Goal: Information Seeking & Learning: Learn about a topic

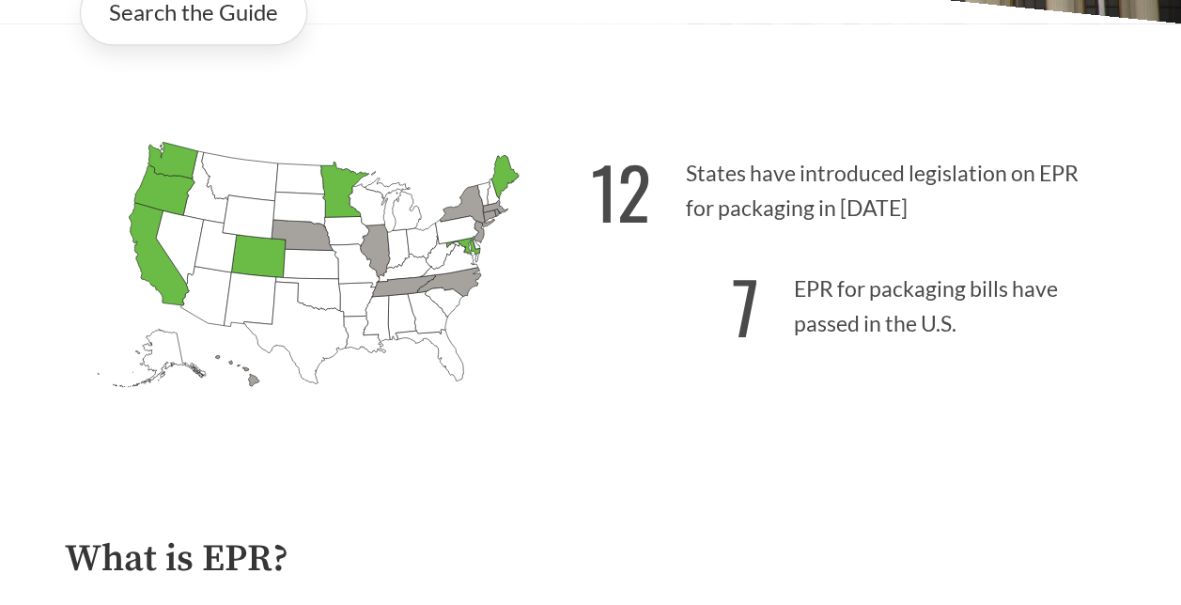
scroll to position [470, 0]
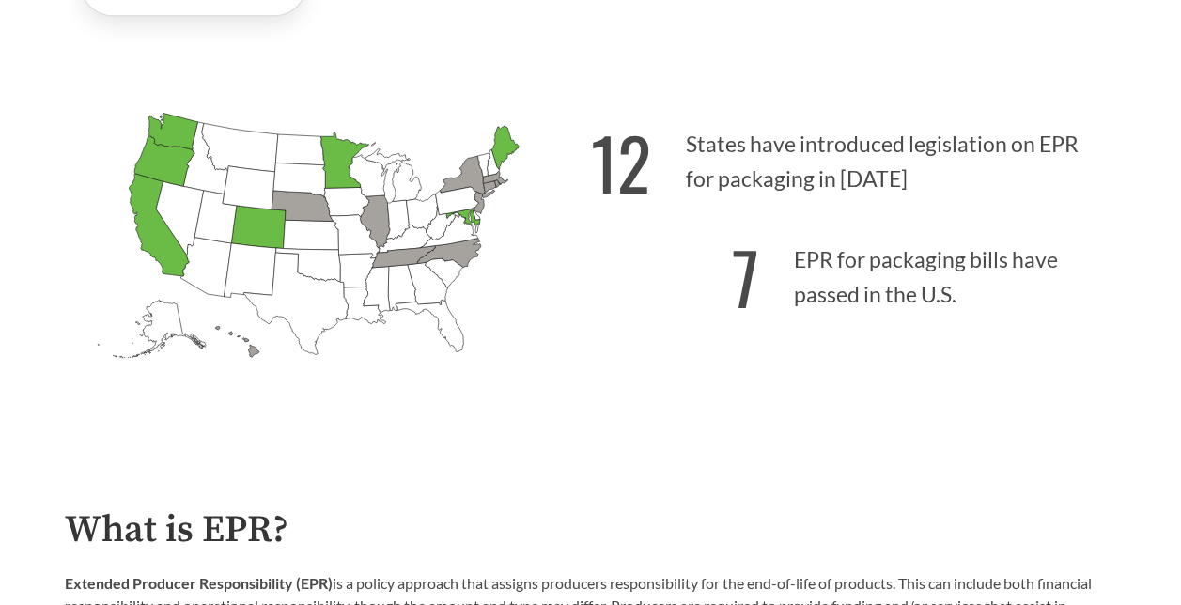
click at [739, 158] on p "12 States have introduced legislation on EPR for packaging in [DATE]" at bounding box center [854, 157] width 526 height 116
click at [695, 142] on p "12 States have introduced legislation on EPR for packaging in [DATE]" at bounding box center [854, 157] width 526 height 116
click at [648, 138] on strong "12" at bounding box center [621, 162] width 60 height 104
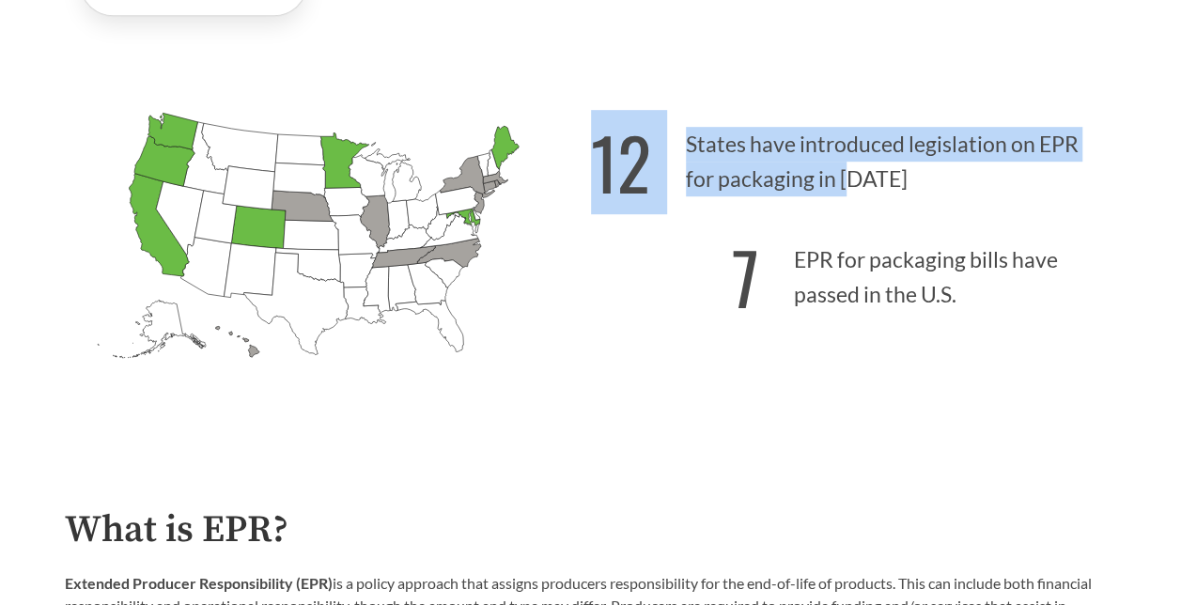
drag, startPoint x: 648, startPoint y: 138, endPoint x: 859, endPoint y: 191, distance: 217.9
click at [859, 191] on div "[US_STATE] Introduced: [US_STATE] Introduced: [US_STATE] Introduced: [US_STATE]…" at bounding box center [591, 244] width 1083 height 380
drag, startPoint x: 859, startPoint y: 191, endPoint x: 773, endPoint y: 216, distance: 89.2
click at [859, 191] on p "12 States have introduced legislation on EPR for packaging in [DATE]" at bounding box center [854, 157] width 526 height 116
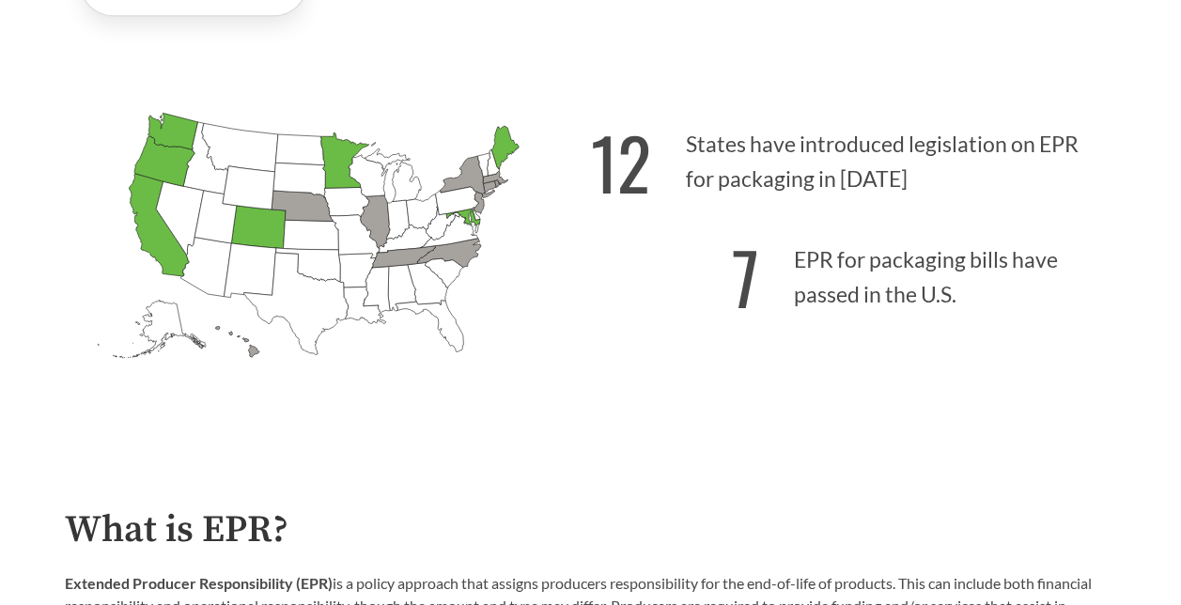
click at [672, 229] on p "7 EPR for packaging bills have passed in the U.S." at bounding box center [854, 272] width 526 height 116
drag, startPoint x: 664, startPoint y: 261, endPoint x: 1028, endPoint y: 327, distance: 369.6
click at [1028, 327] on p "7 EPR for packaging bills have passed in the U.S." at bounding box center [854, 272] width 526 height 116
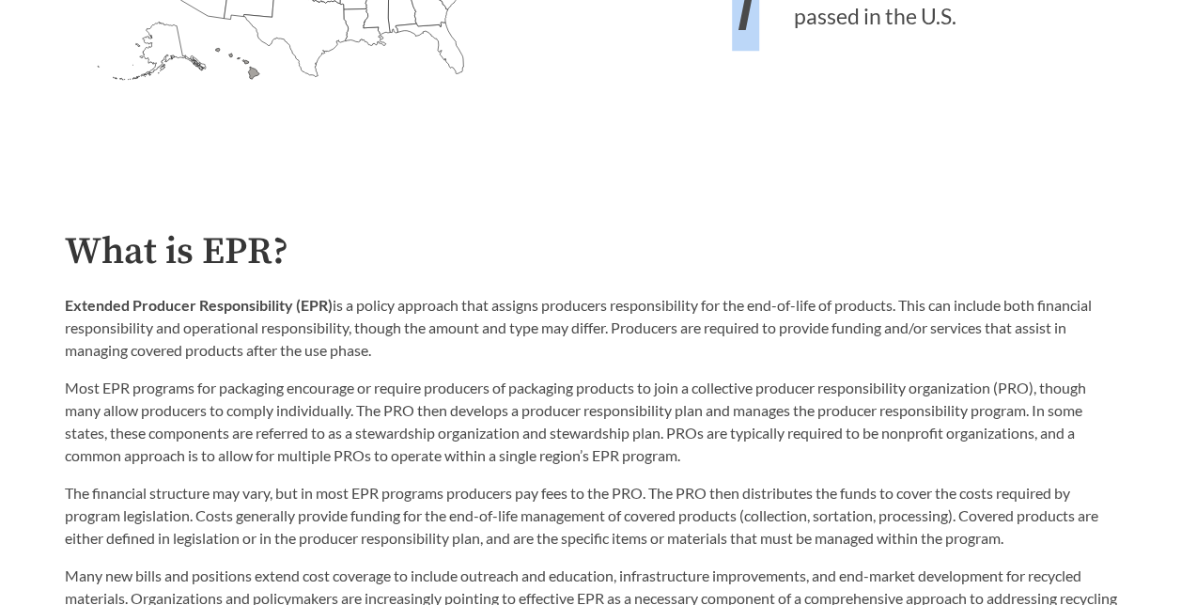
scroll to position [846, 0]
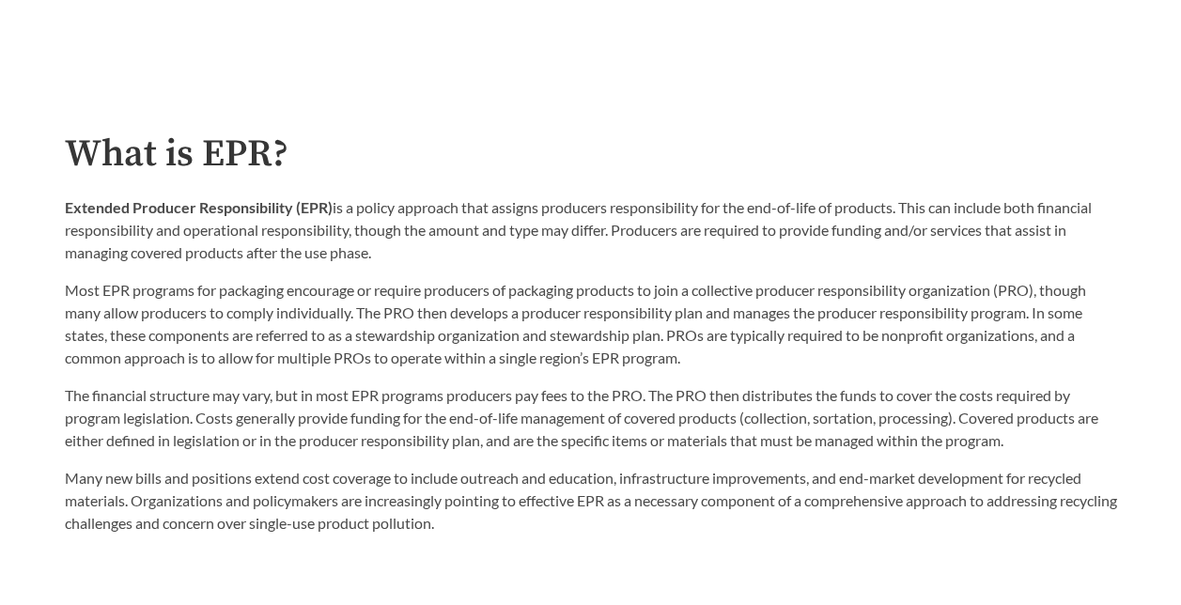
click at [395, 187] on div "What is EPR? Extended Producer Responsibility (EPR) is a policy approach that a…" at bounding box center [591, 334] width 1053 height 402
drag, startPoint x: 240, startPoint y: 201, endPoint x: 518, endPoint y: 265, distance: 285.4
click at [518, 264] on p "Extended Producer Responsibility (EPR) is a policy approach that assigns produc…" at bounding box center [591, 230] width 1053 height 68
click at [519, 264] on p "Extended Producer Responsibility (EPR) is a policy approach that assigns produc…" at bounding box center [591, 230] width 1053 height 68
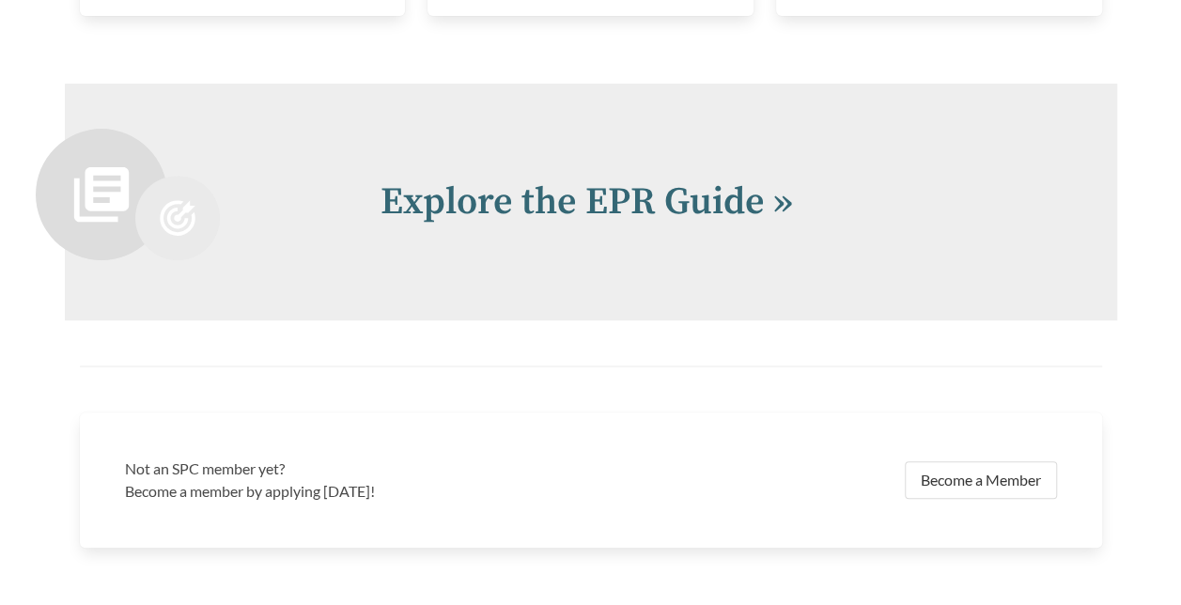
scroll to position [3442, 0]
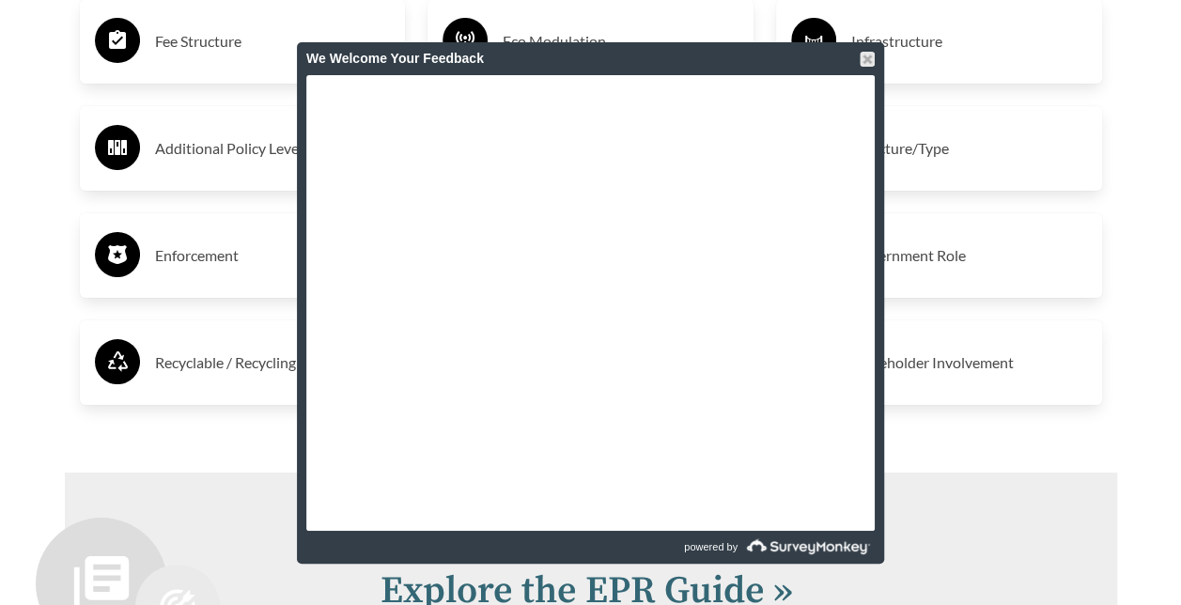
drag, startPoint x: 864, startPoint y: 56, endPoint x: 843, endPoint y: 76, distance: 28.6
click at [864, 56] on div at bounding box center [867, 59] width 15 height 15
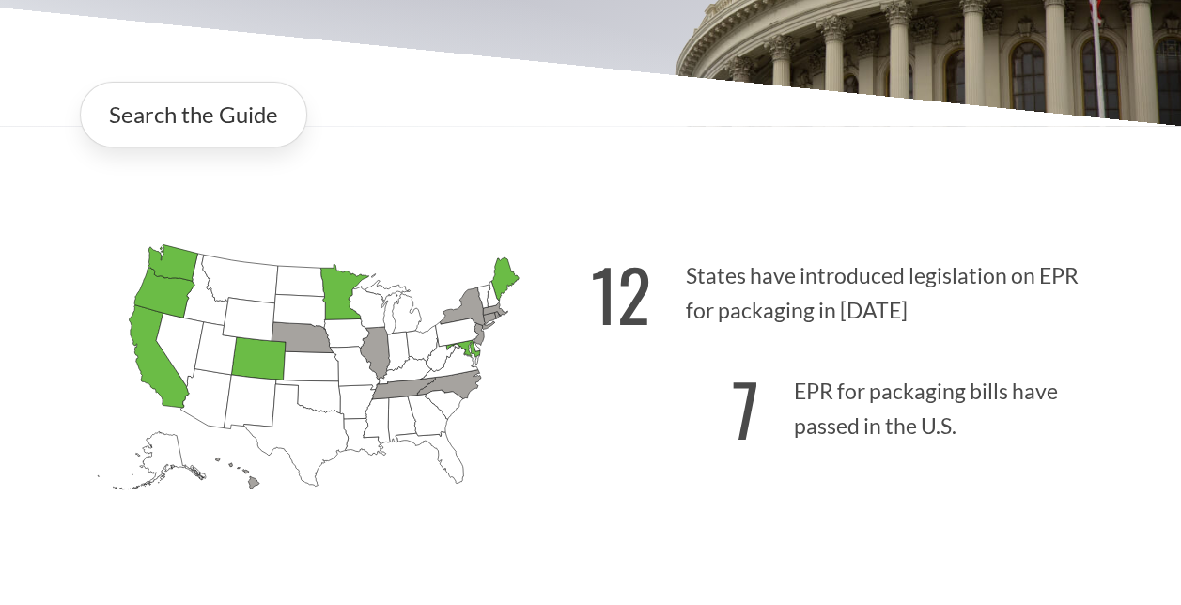
scroll to position [376, 0]
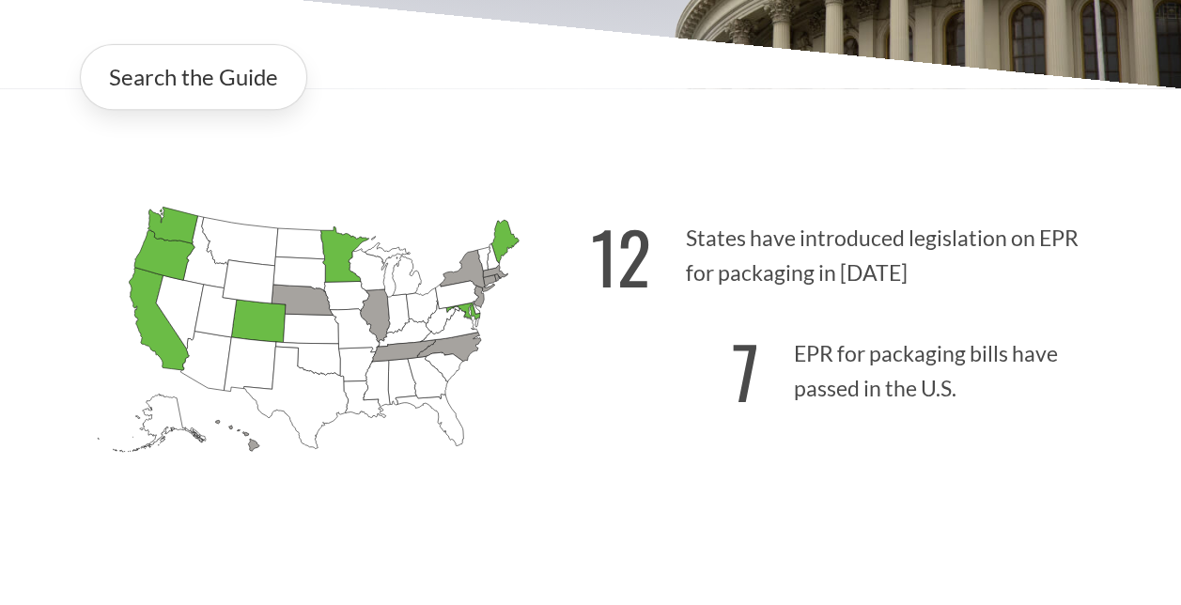
click at [171, 233] on icon "[US_STATE] Passed: 1" at bounding box center [173, 225] width 50 height 37
click at [164, 261] on icon "[US_STATE] Passed: 1" at bounding box center [164, 255] width 60 height 50
click at [137, 299] on icon "[US_STATE] Passed: 1" at bounding box center [159, 319] width 60 height 102
click at [457, 323] on icon "[US_STATE] Introduced:" at bounding box center [449, 325] width 59 height 33
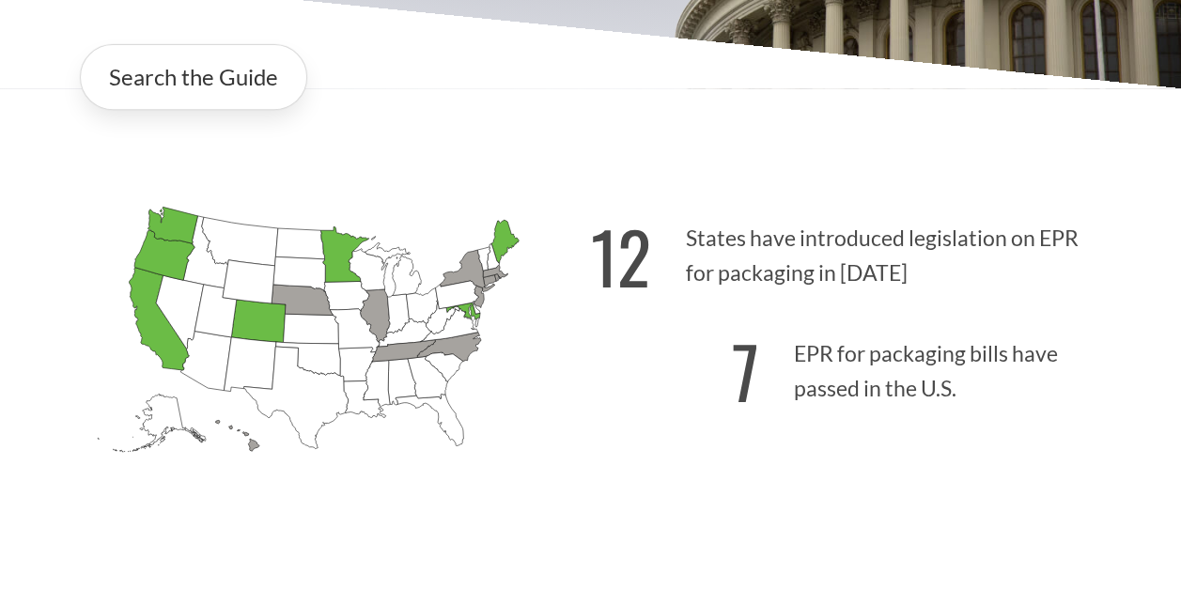
drag, startPoint x: 457, startPoint y: 323, endPoint x: 400, endPoint y: 342, distance: 59.4
click at [400, 342] on icon "[US_STATE] Introduced:" at bounding box center [404, 333] width 55 height 28
click at [262, 321] on icon "[US_STATE] Passed: 1" at bounding box center [258, 321] width 55 height 43
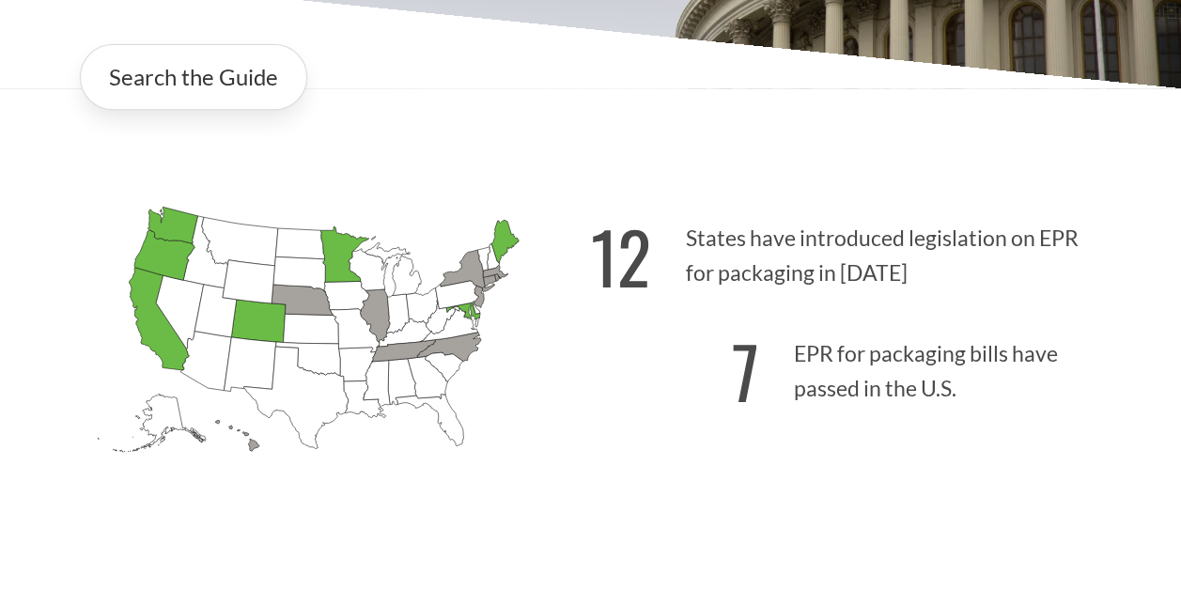
click at [262, 321] on icon "[US_STATE] Passed: 1" at bounding box center [258, 321] width 55 height 43
click at [257, 325] on icon "[US_STATE] Passed: 1" at bounding box center [258, 321] width 55 height 43
click at [338, 261] on icon "[US_STATE] Passed: 1" at bounding box center [344, 254] width 48 height 55
click at [237, 332] on icon "[US_STATE] Passed: 1" at bounding box center [258, 321] width 55 height 43
click at [672, 351] on p "7 EPR for packaging bills have passed in the U.S." at bounding box center [854, 366] width 526 height 116
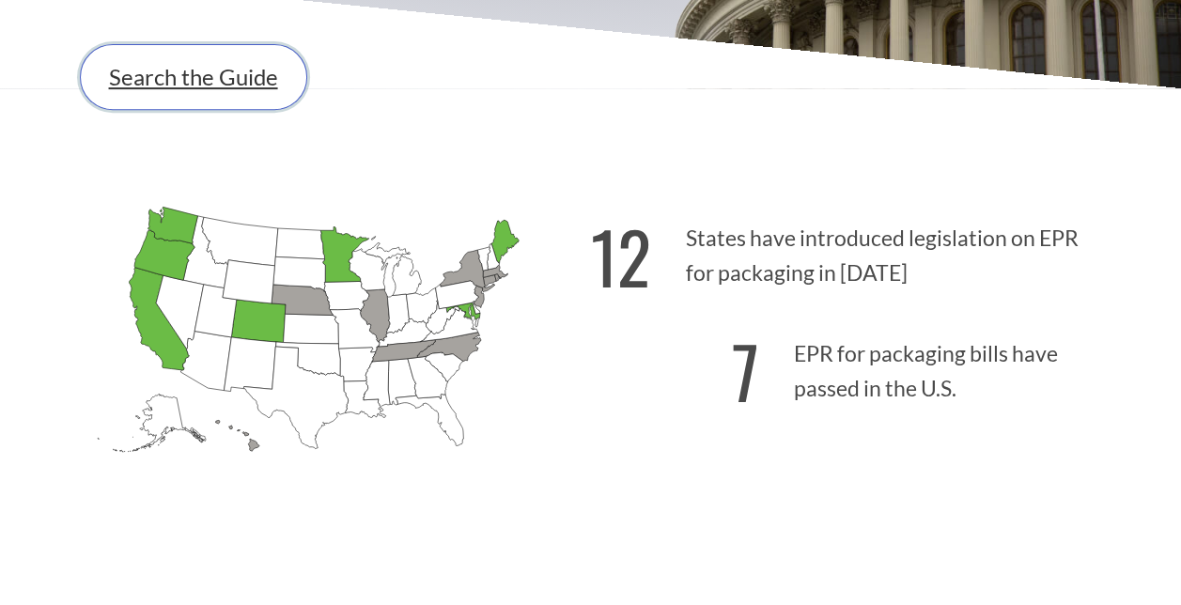
click at [228, 104] on link "Search the Guide" at bounding box center [193, 77] width 227 height 66
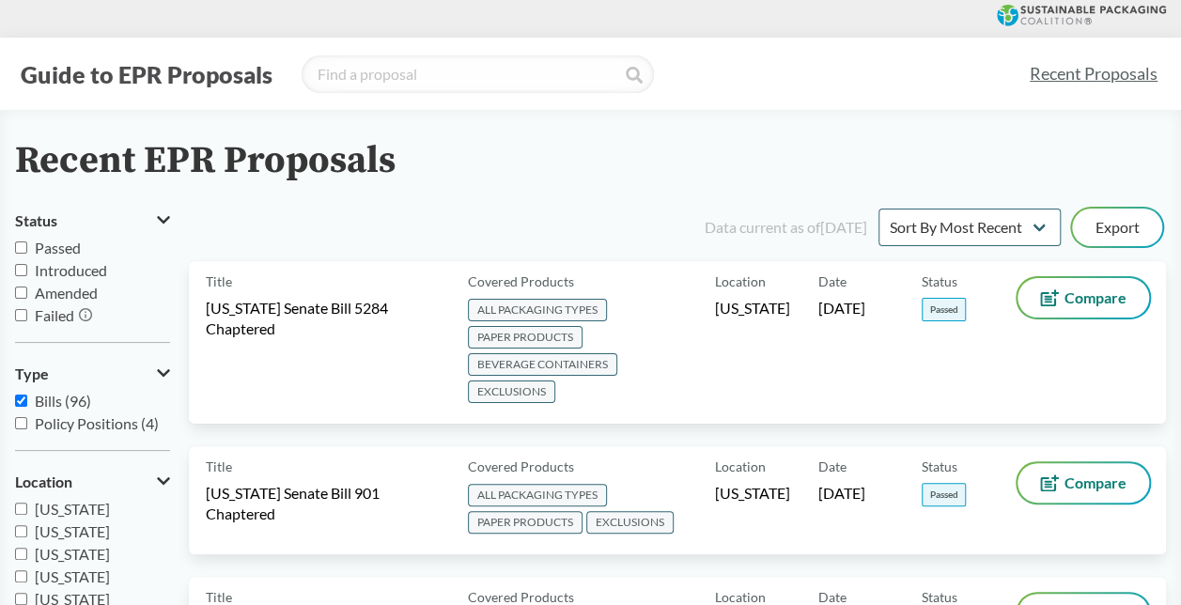
click at [60, 246] on span "Passed" at bounding box center [58, 248] width 46 height 18
click at [27, 246] on input "Passed" at bounding box center [21, 248] width 12 height 12
checkbox input "true"
click at [976, 224] on select "Sort By Most Recent Sort By Status" at bounding box center [970, 228] width 182 height 38
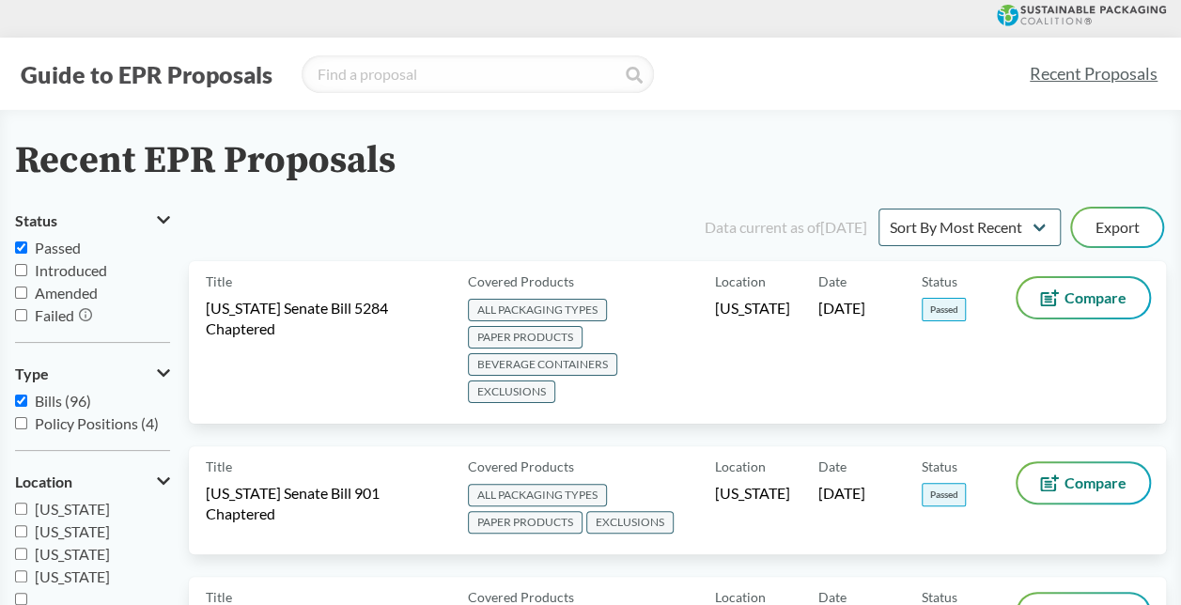
click at [665, 177] on div "Recent EPR Proposals" at bounding box center [590, 161] width 1151 height 42
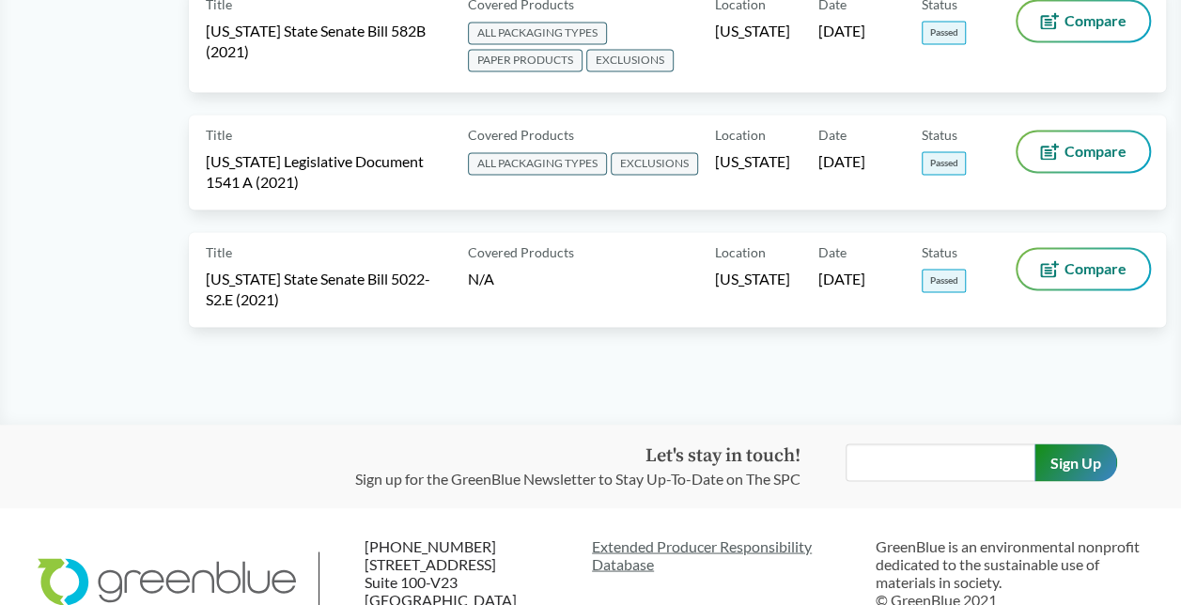
scroll to position [1427, 0]
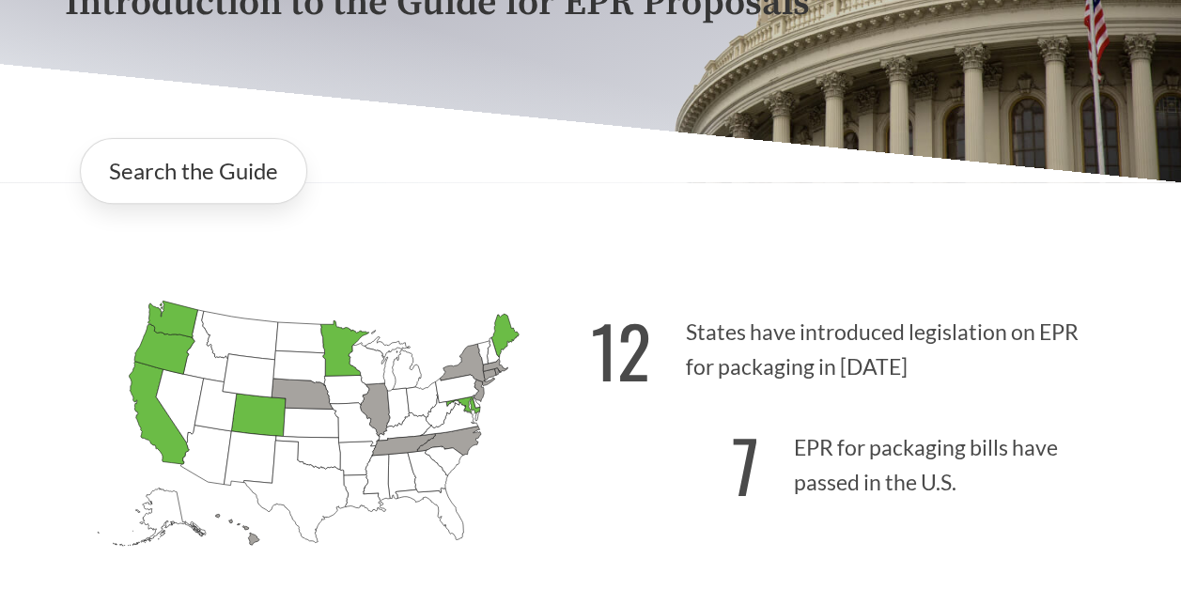
scroll to position [376, 0]
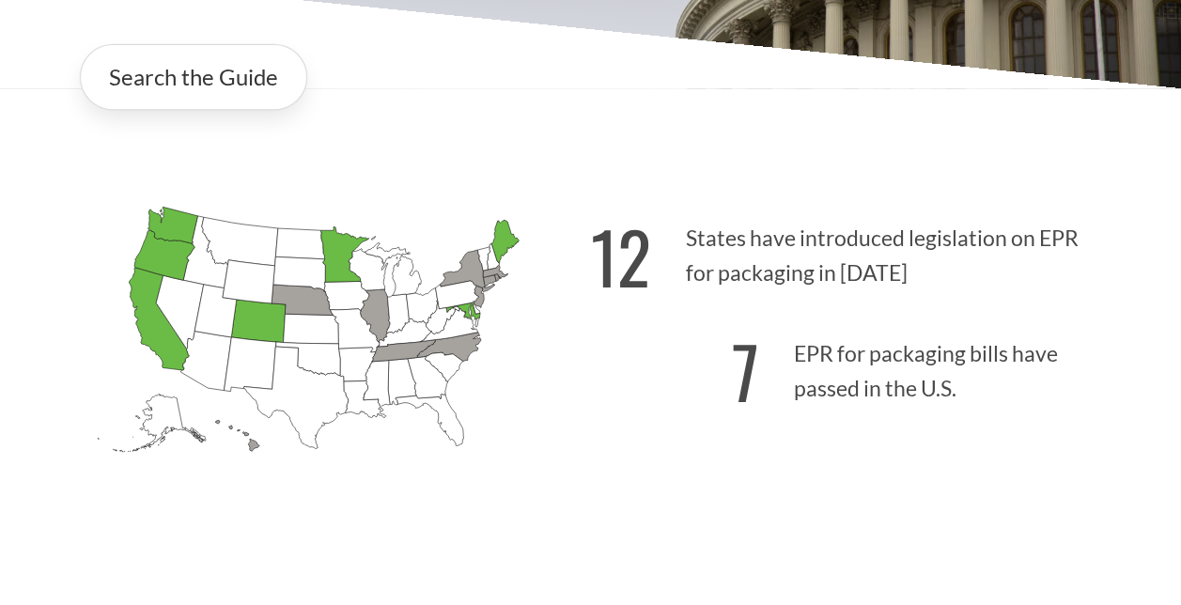
click at [214, 259] on icon "[US_STATE] Introduced:" at bounding box center [239, 241] width 76 height 49
click at [336, 273] on icon "[US_STATE] Passed: 1" at bounding box center [344, 254] width 48 height 55
click at [333, 267] on icon "[US_STATE] Passed: 1" at bounding box center [344, 254] width 48 height 55
click at [307, 261] on icon "[US_STATE] Introduced:" at bounding box center [299, 274] width 52 height 35
drag, startPoint x: 307, startPoint y: 261, endPoint x: 203, endPoint y: 262, distance: 104.3
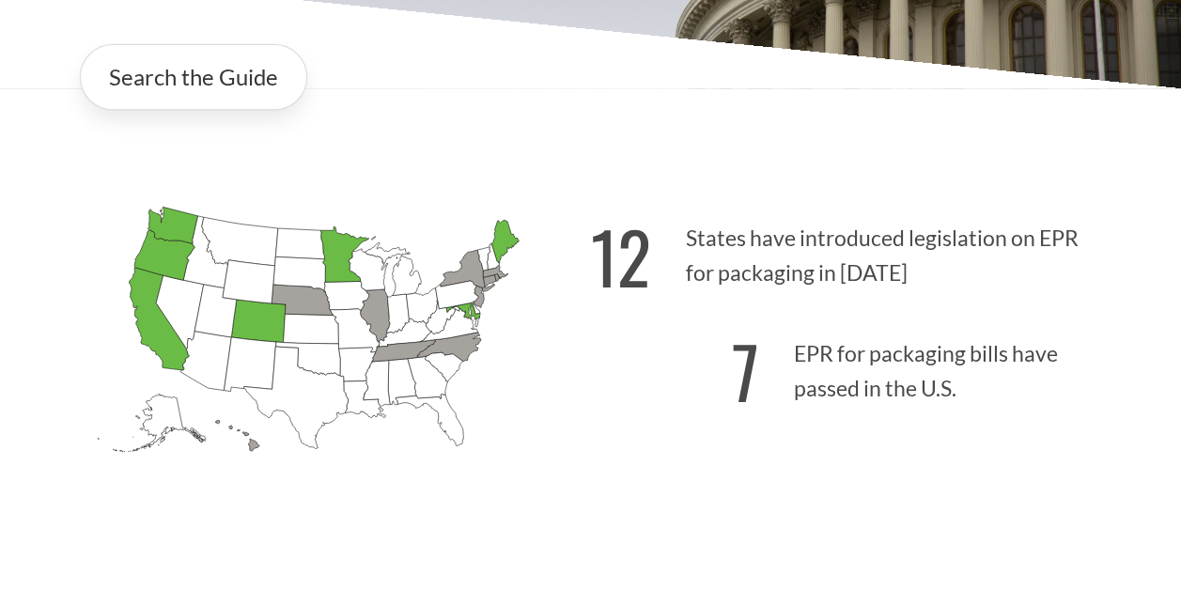
click at [203, 262] on icon "[US_STATE] Introduced:" at bounding box center [205, 252] width 44 height 72
click at [496, 258] on icon "[US_STATE] Passed: 1" at bounding box center [504, 241] width 27 height 43
click at [476, 302] on icon "[US_STATE] Introduced:" at bounding box center [456, 295] width 43 height 28
click at [483, 326] on icon "[US_STATE] Introduced: [US_STATE] Introduced: [US_STATE] Introduced: [US_STATE]…" at bounding box center [328, 357] width 526 height 329
click at [478, 325] on icon "[US_STATE] Introduced: [US_STATE] Introduced: [US_STATE] Introduced: [US_STATE]…" at bounding box center [328, 357] width 526 height 329
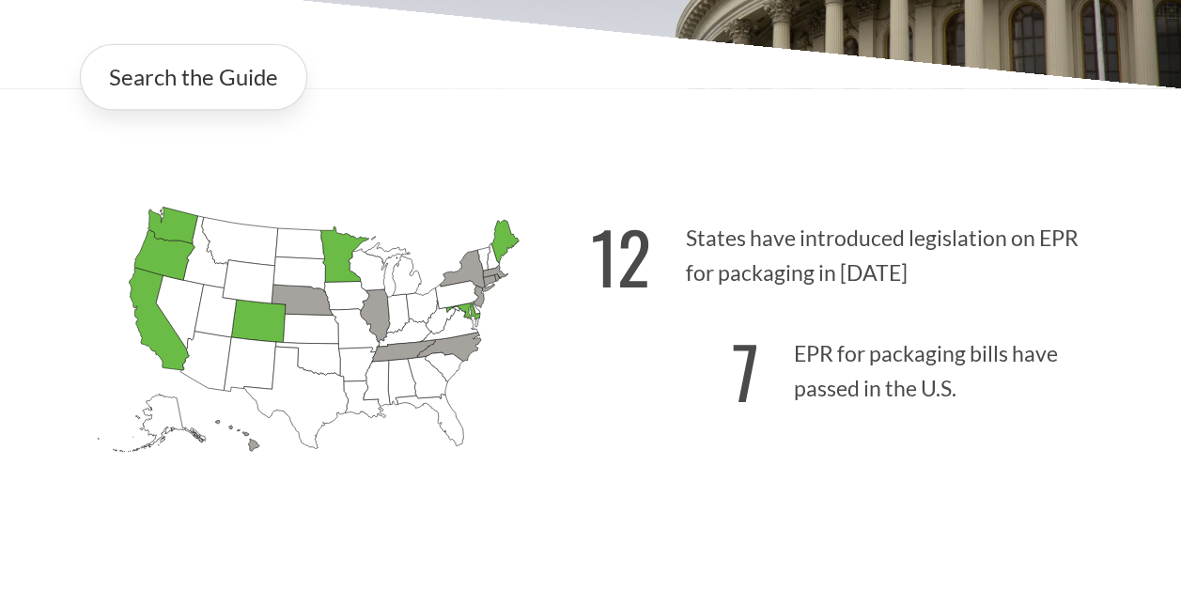
click at [512, 260] on icon "[US_STATE] Introduced: [US_STATE] Introduced: [US_STATE] Introduced: [US_STATE]…" at bounding box center [328, 357] width 526 height 329
click at [510, 242] on icon "[US_STATE] Passed: 1" at bounding box center [504, 241] width 27 height 43
click at [479, 320] on icon "[US_STATE] Introduced: [US_STATE] Introduced: [US_STATE] Introduced: [US_STATE]…" at bounding box center [328, 357] width 526 height 329
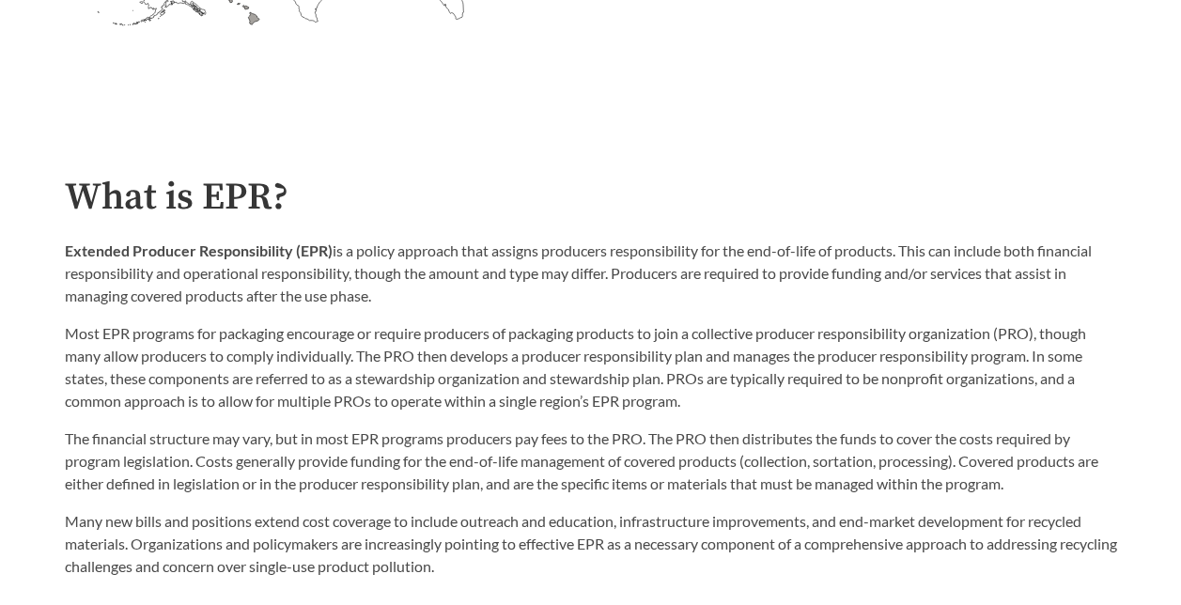
scroll to position [846, 0]
